Goal: Book appointment/travel/reservation

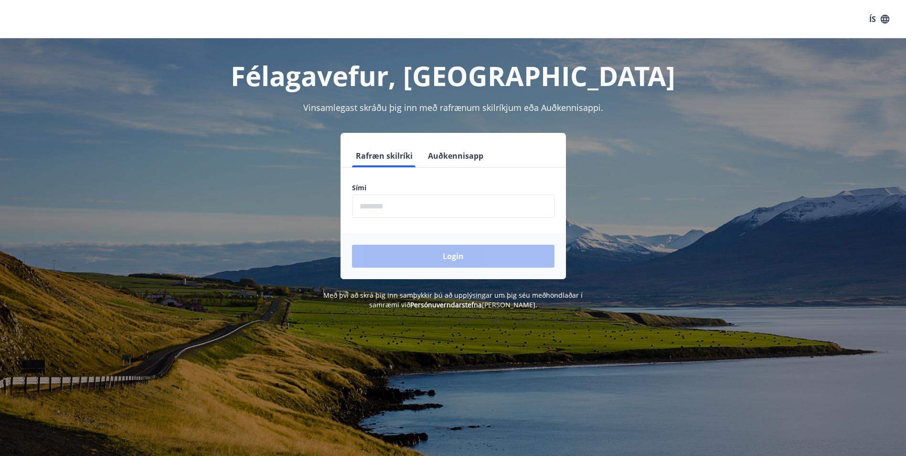
click at [375, 205] on input "phone" at bounding box center [453, 205] width 203 height 23
type input "********"
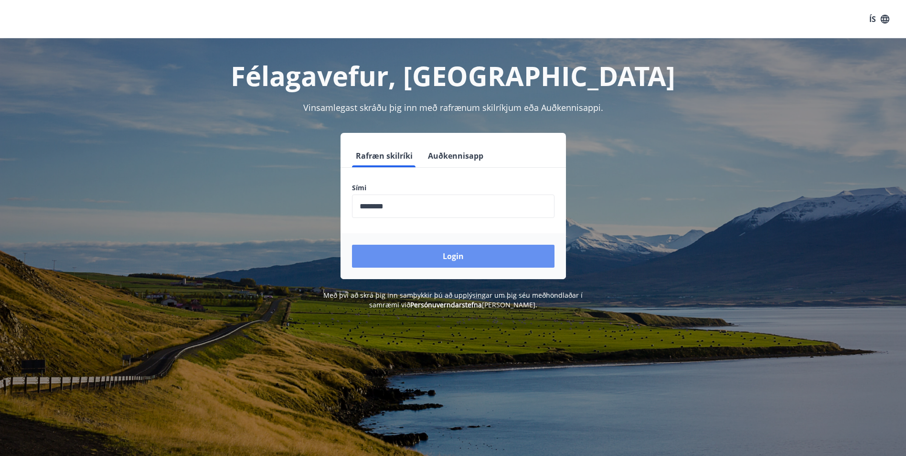
click at [423, 260] on button "Login" at bounding box center [453, 256] width 203 height 23
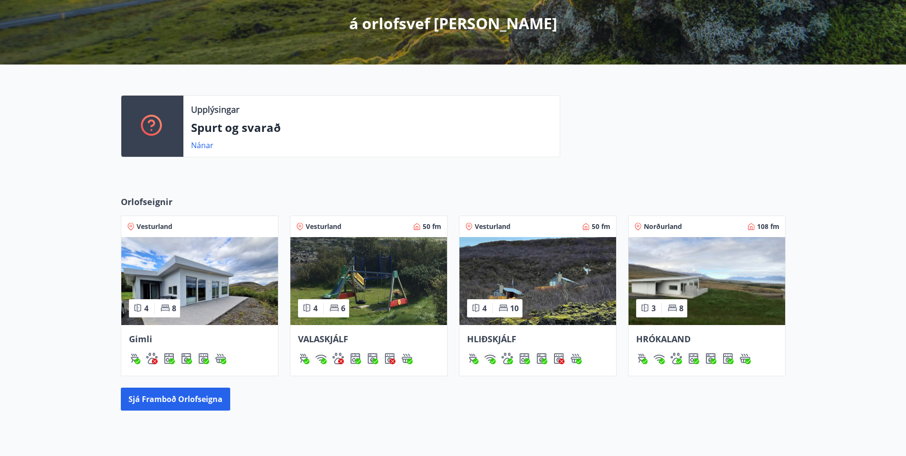
scroll to position [262, 0]
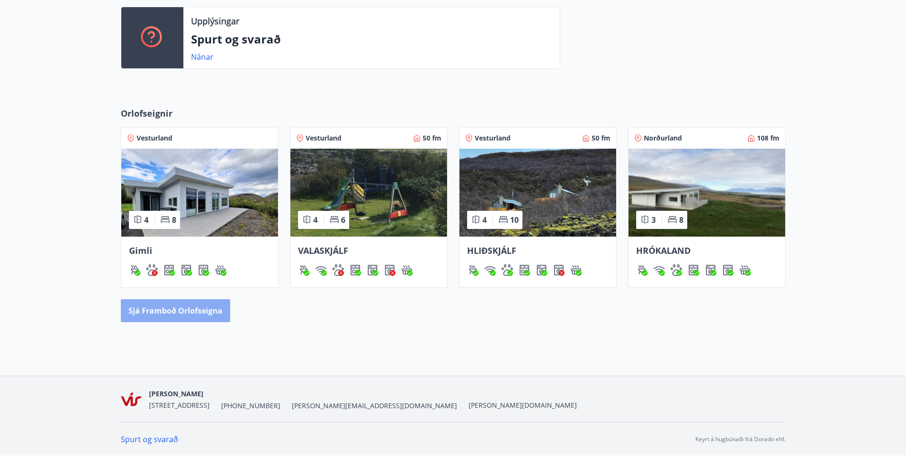
click at [192, 304] on button "Sjá framboð orlofseigna" at bounding box center [175, 310] width 109 height 23
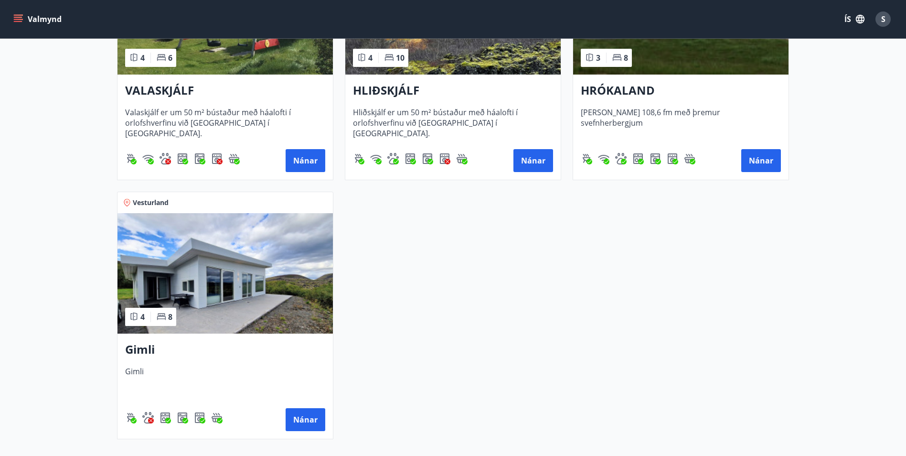
click at [253, 287] on img at bounding box center [225, 273] width 215 height 120
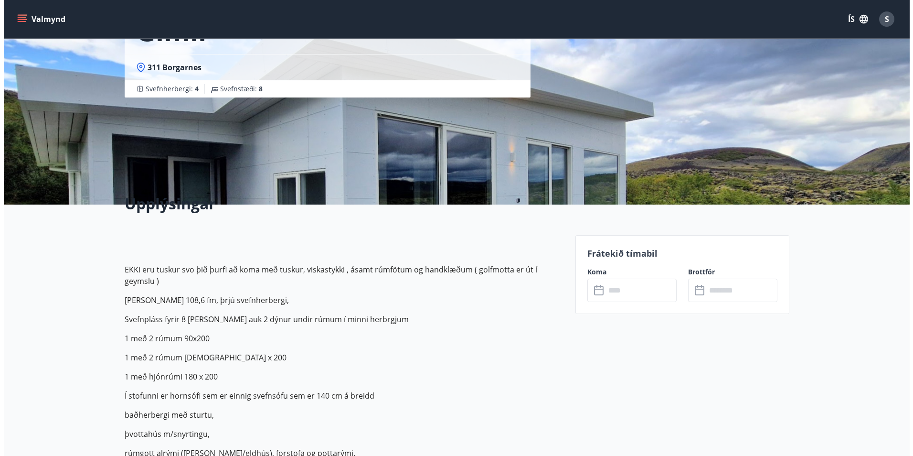
scroll to position [96, 0]
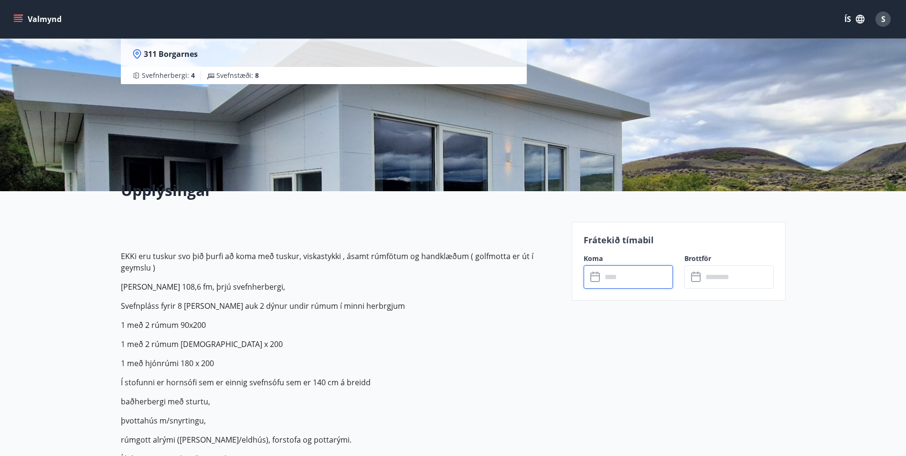
click at [625, 276] on input "text" at bounding box center [637, 276] width 71 height 23
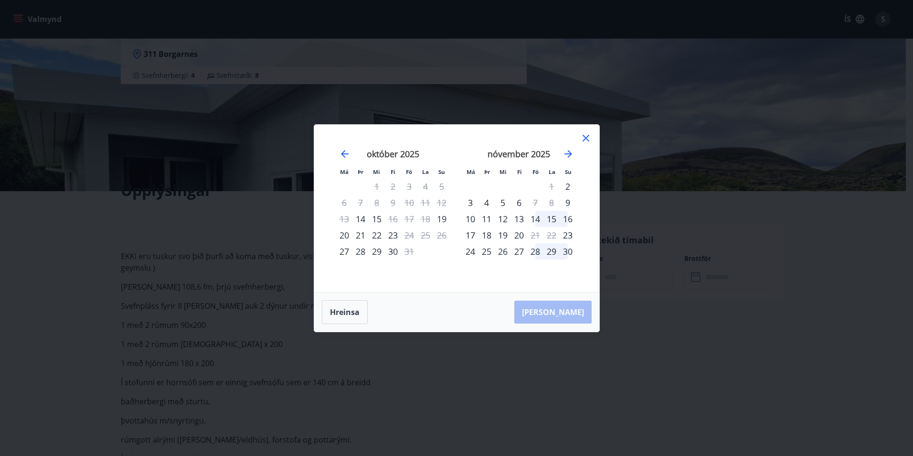
click at [535, 221] on div "14" at bounding box center [535, 219] width 16 height 16
click at [574, 221] on div "16" at bounding box center [568, 219] width 16 height 16
